Goal: Task Accomplishment & Management: Complete application form

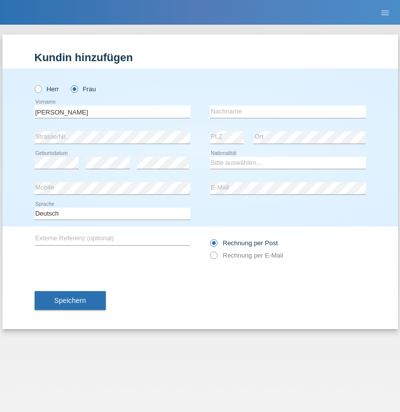
type input "Lorena"
click at [287, 112] on input "text" at bounding box center [288, 112] width 156 height 12
type input "Naccari"
select select "IT"
select select "C"
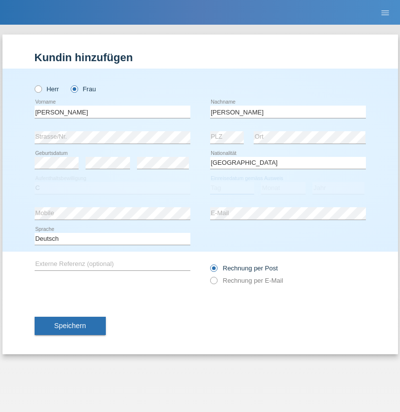
select select "01"
select select "06"
select select "2021"
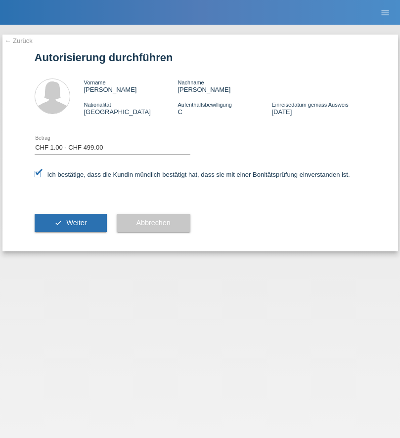
select select "1"
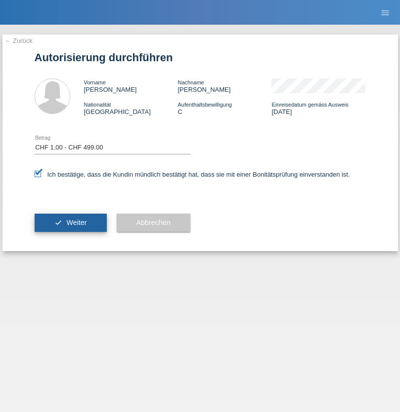
click at [70, 223] on span "Weiter" at bounding box center [76, 223] width 20 height 8
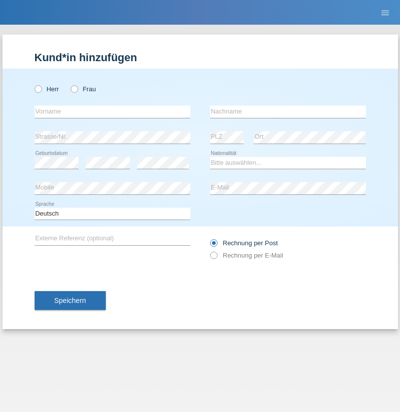
radio input "true"
click at [112, 112] on input "text" at bounding box center [113, 112] width 156 height 12
type input "[PERSON_NAME]"
click at [287, 112] on input "text" at bounding box center [288, 112] width 156 height 12
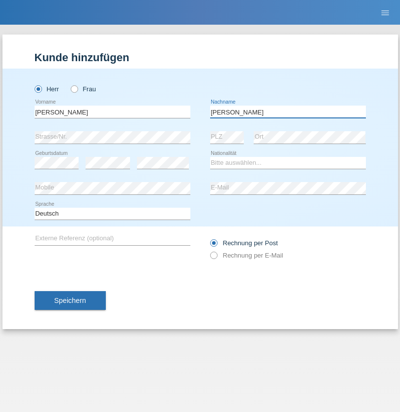
type input "[PERSON_NAME]"
select select "PT"
select select "C"
select select "09"
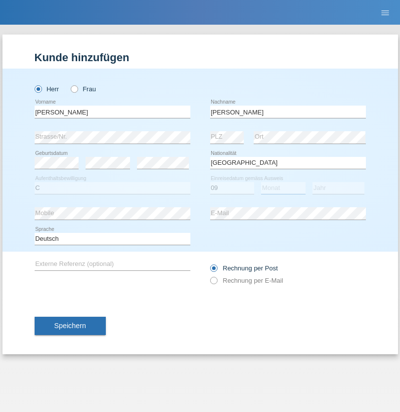
select select "02"
select select "1998"
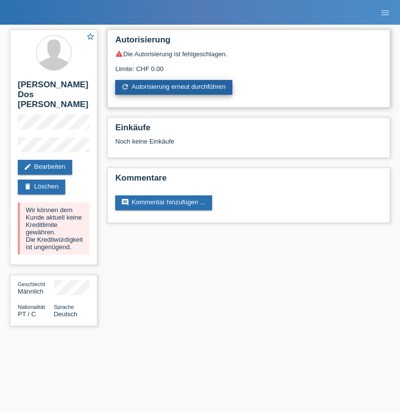
click at [174, 87] on link "refresh Autorisierung erneut durchführen" at bounding box center [173, 87] width 117 height 15
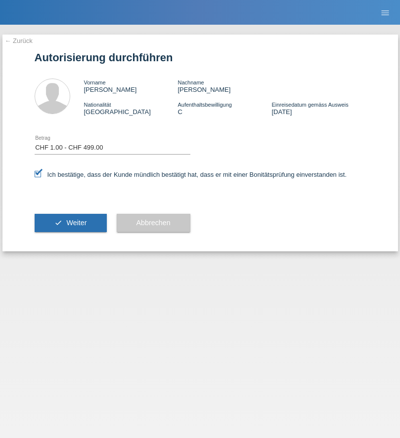
select select "1"
click at [70, 223] on span "Weiter" at bounding box center [76, 223] width 20 height 8
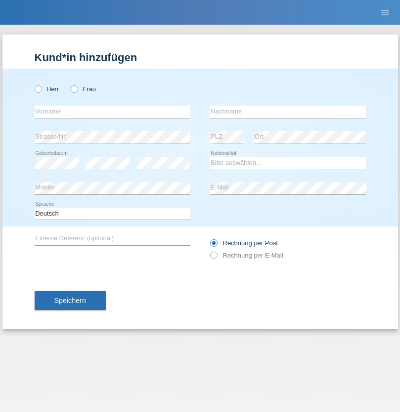
radio input "true"
click at [112, 112] on input "text" at bounding box center [113, 112] width 156 height 12
type input "[PERSON_NAME]"
click at [287, 112] on input "text" at bounding box center [288, 112] width 156 height 12
type input "Evci"
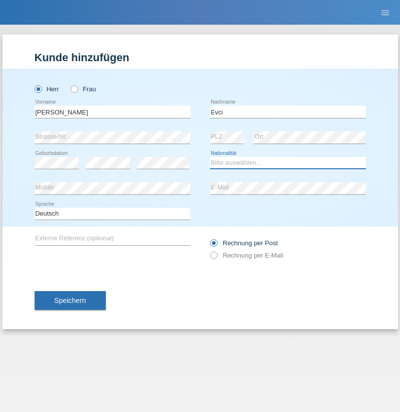
select select "CH"
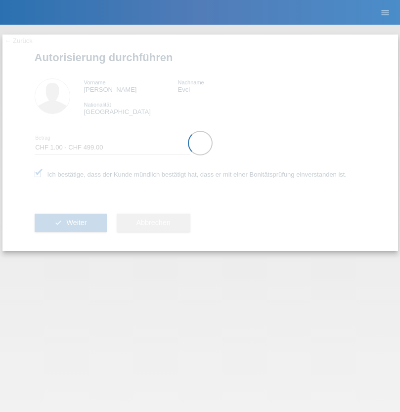
select select "1"
